Goal: Task Accomplishment & Management: Complete application form

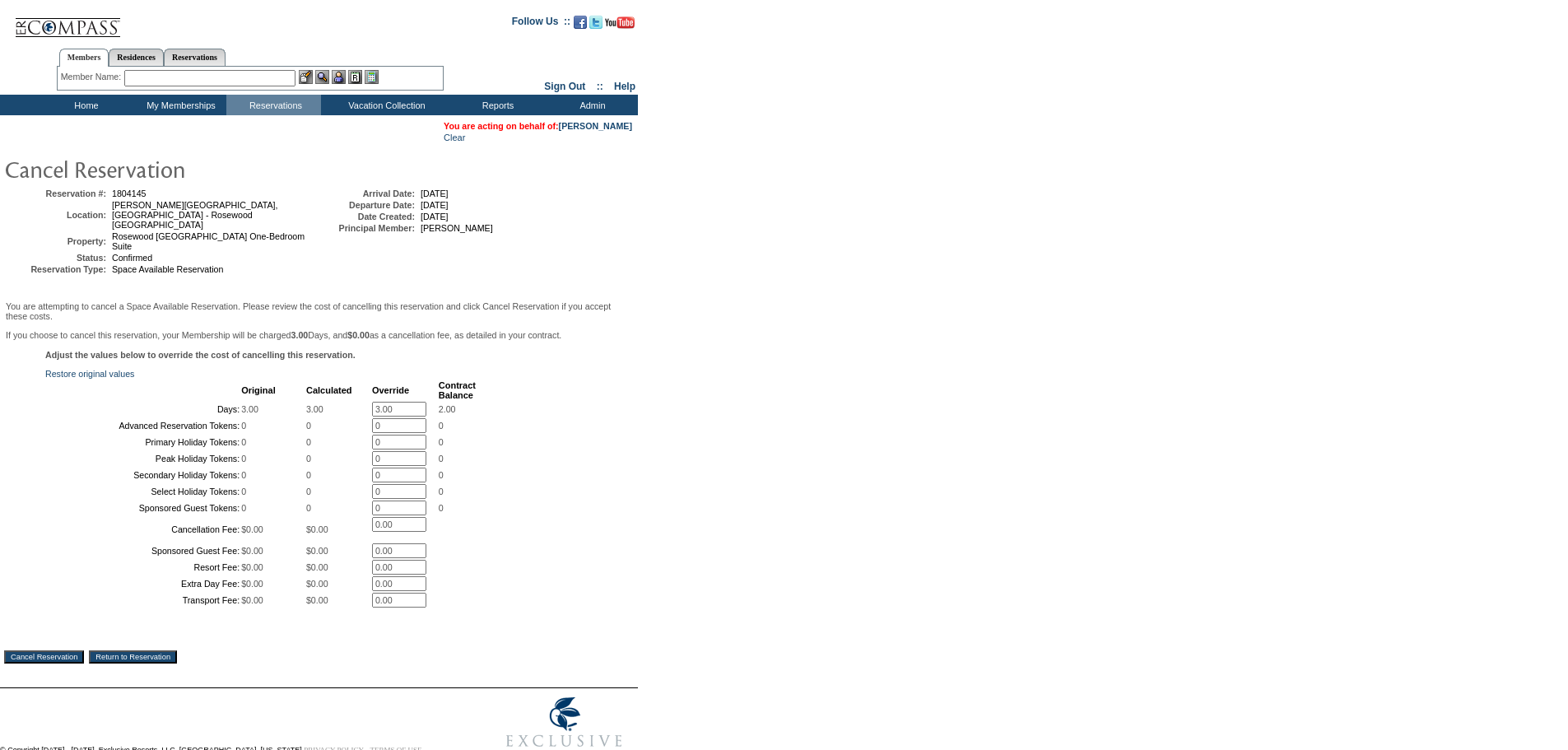
click at [391, 417] on input "3.00" at bounding box center [399, 409] width 54 height 15
type input "2"
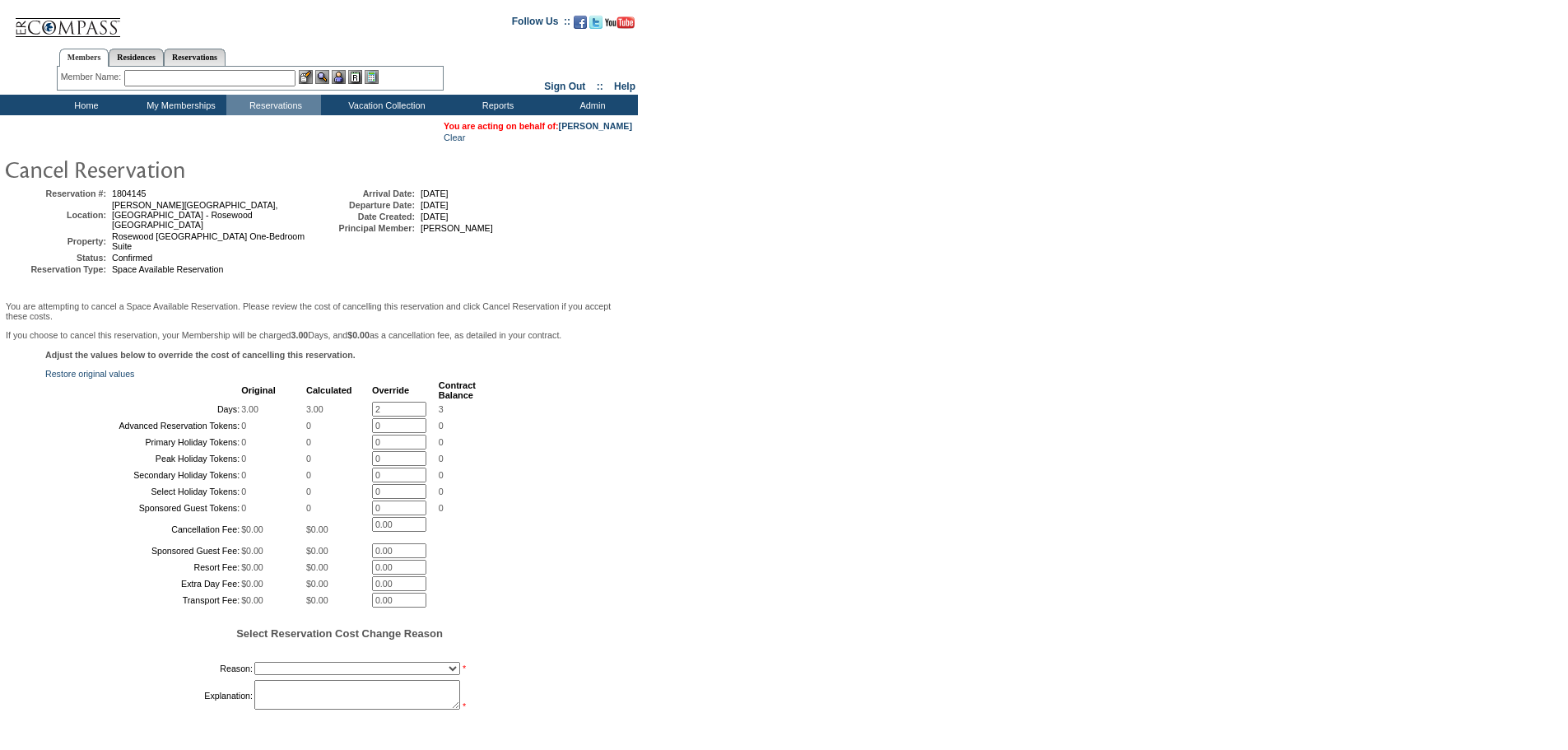
click at [605, 420] on div "Adjust the values below to override the cost of cancelling this reservation. Re…" at bounding box center [318, 540] width 630 height 380
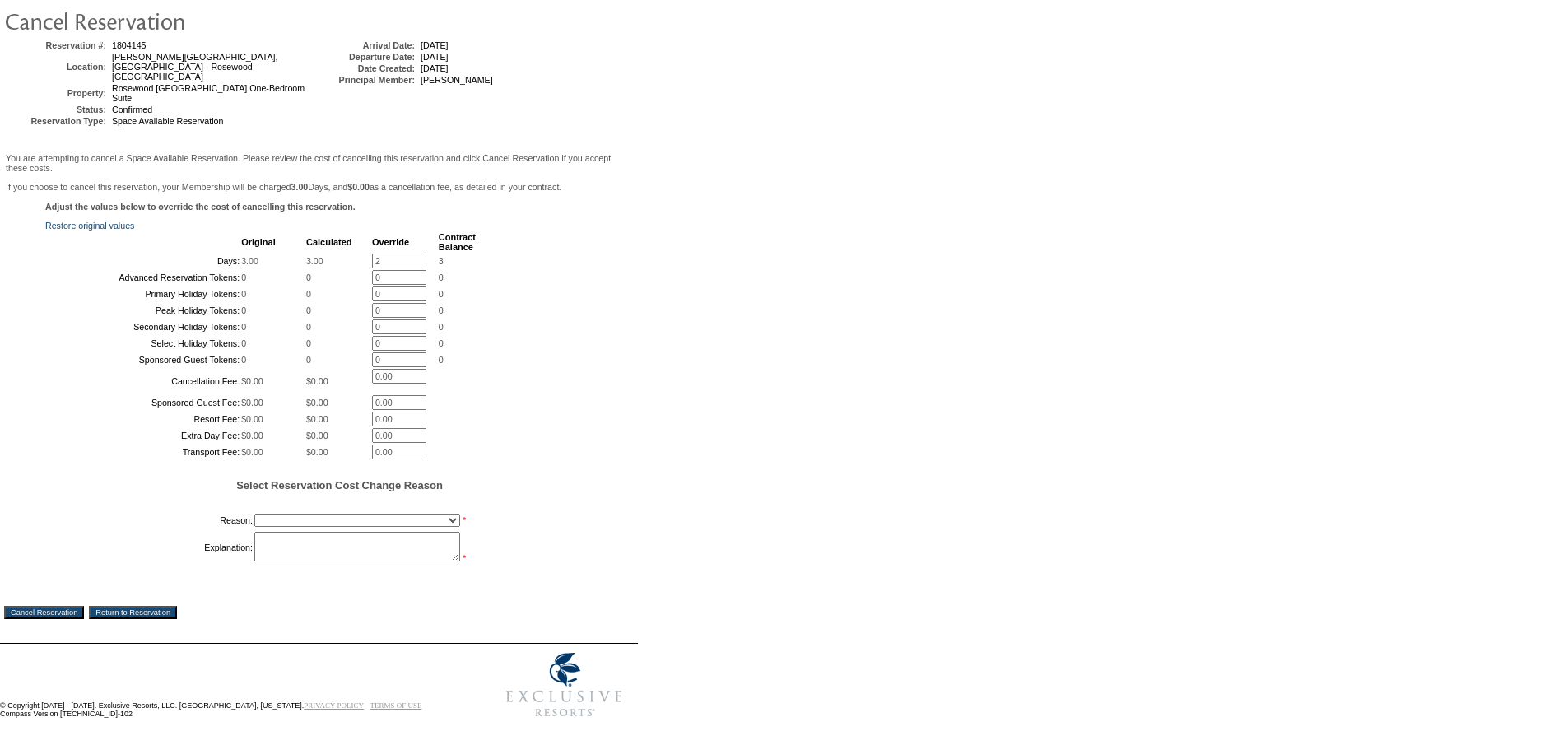
scroll to position [296, 0]
click at [305, 519] on select "Creating Continuous Stay Days Booked After Cancellation Experiential / Hotel / …" at bounding box center [357, 521] width 206 height 13
select select "1026"
click at [255, 514] on select "Creating Continuous Stay Days Booked After Cancellation Experiential / Hotel / …" at bounding box center [357, 521] width 206 height 13
click at [313, 546] on textarea at bounding box center [357, 546] width 206 height 29
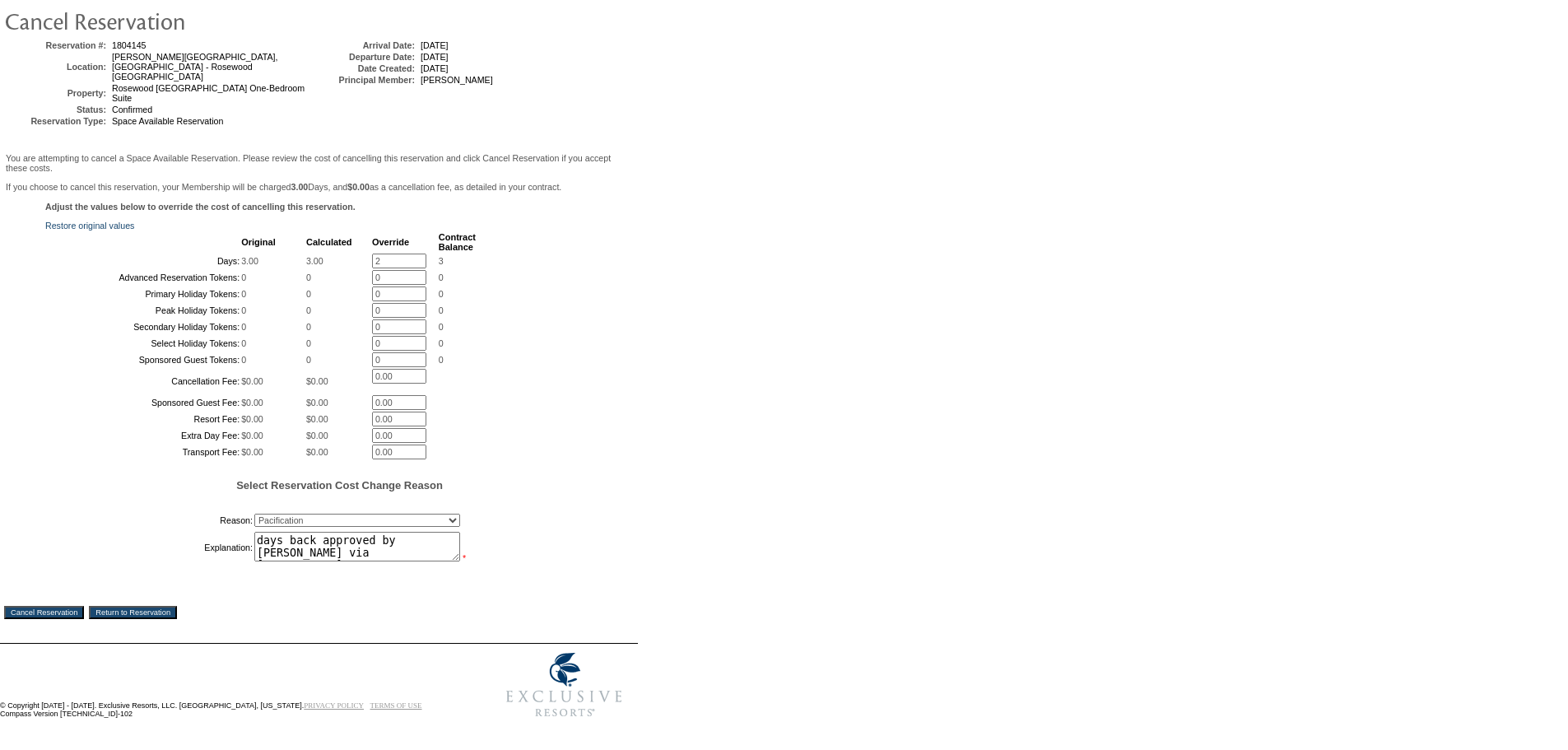
type textarea "days back approved by [PERSON_NAME] via [PERSON_NAME]. -LC"
click at [69, 608] on input "Cancel Reservation" at bounding box center [43, 612] width 80 height 13
click at [408, 254] on input "2" at bounding box center [399, 261] width 54 height 15
type input "1"
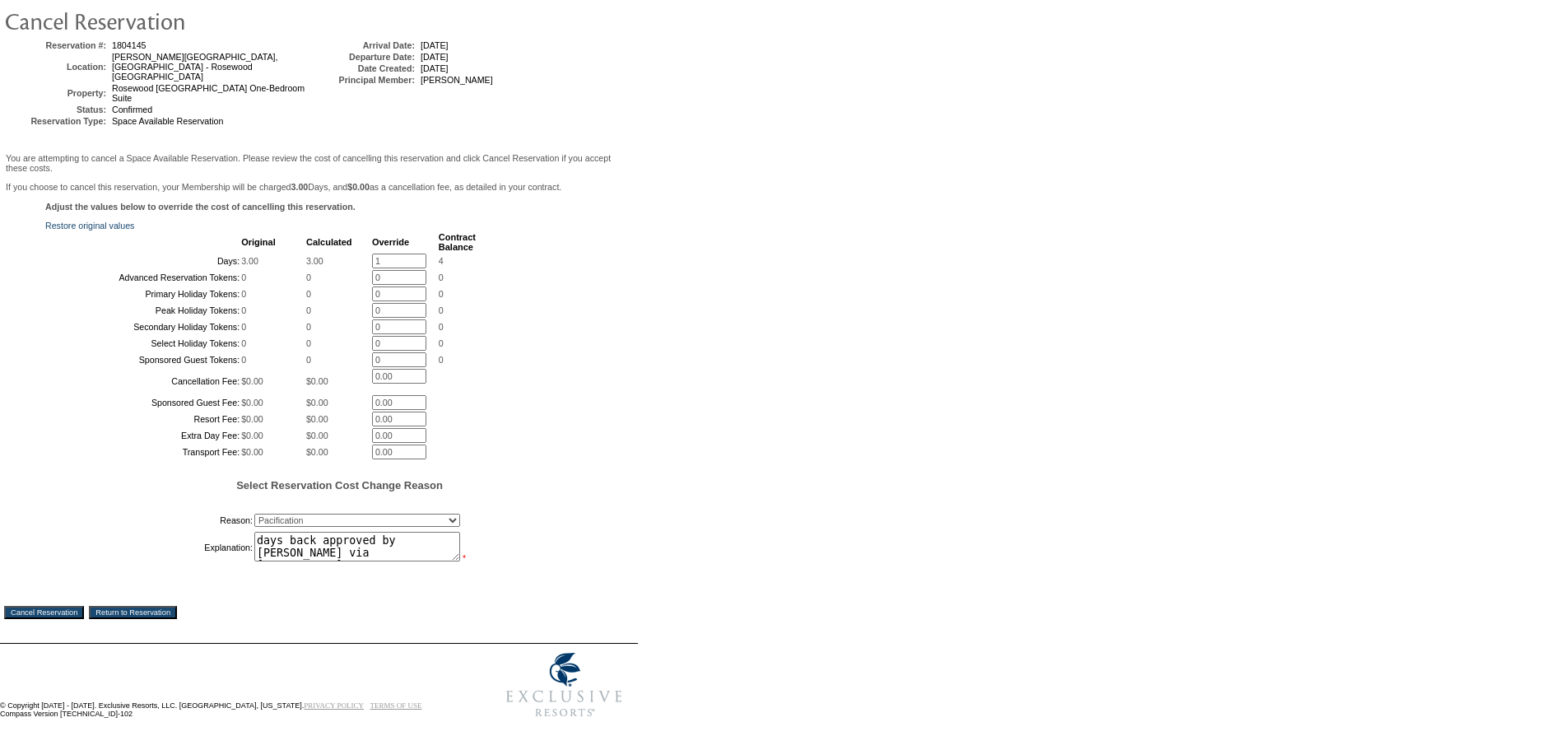
click at [806, 183] on form "Follow Us ::" at bounding box center [781, 292] width 1563 height 871
click at [41, 612] on input "Cancel Reservation" at bounding box center [43, 612] width 80 height 13
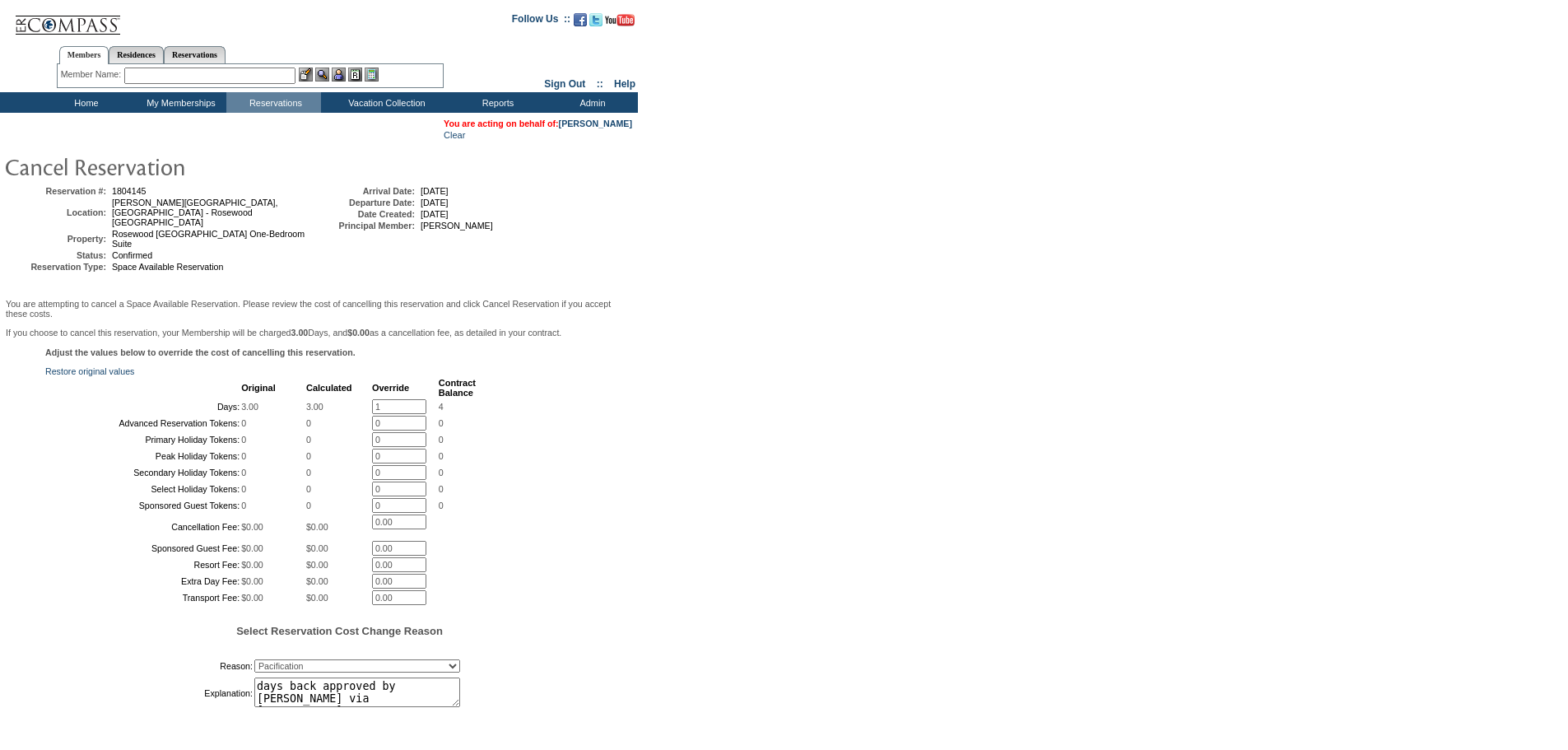
scroll to position [0, 0]
